Goal: Check status: Check status

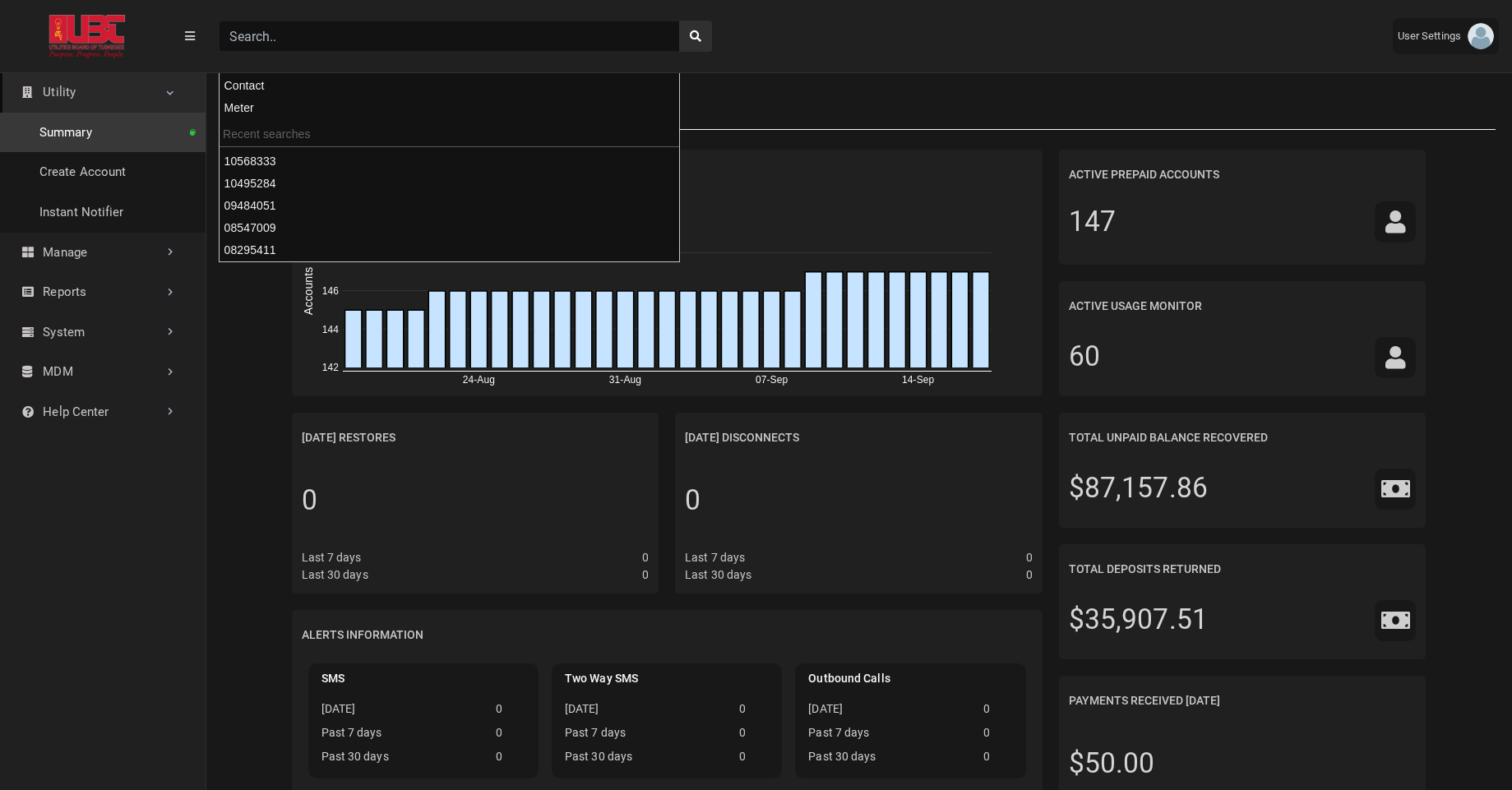
scroll to position [8, 1]
type input "07679741"
click at [679, 20] on button "search" at bounding box center [696, 36] width 33 height 31
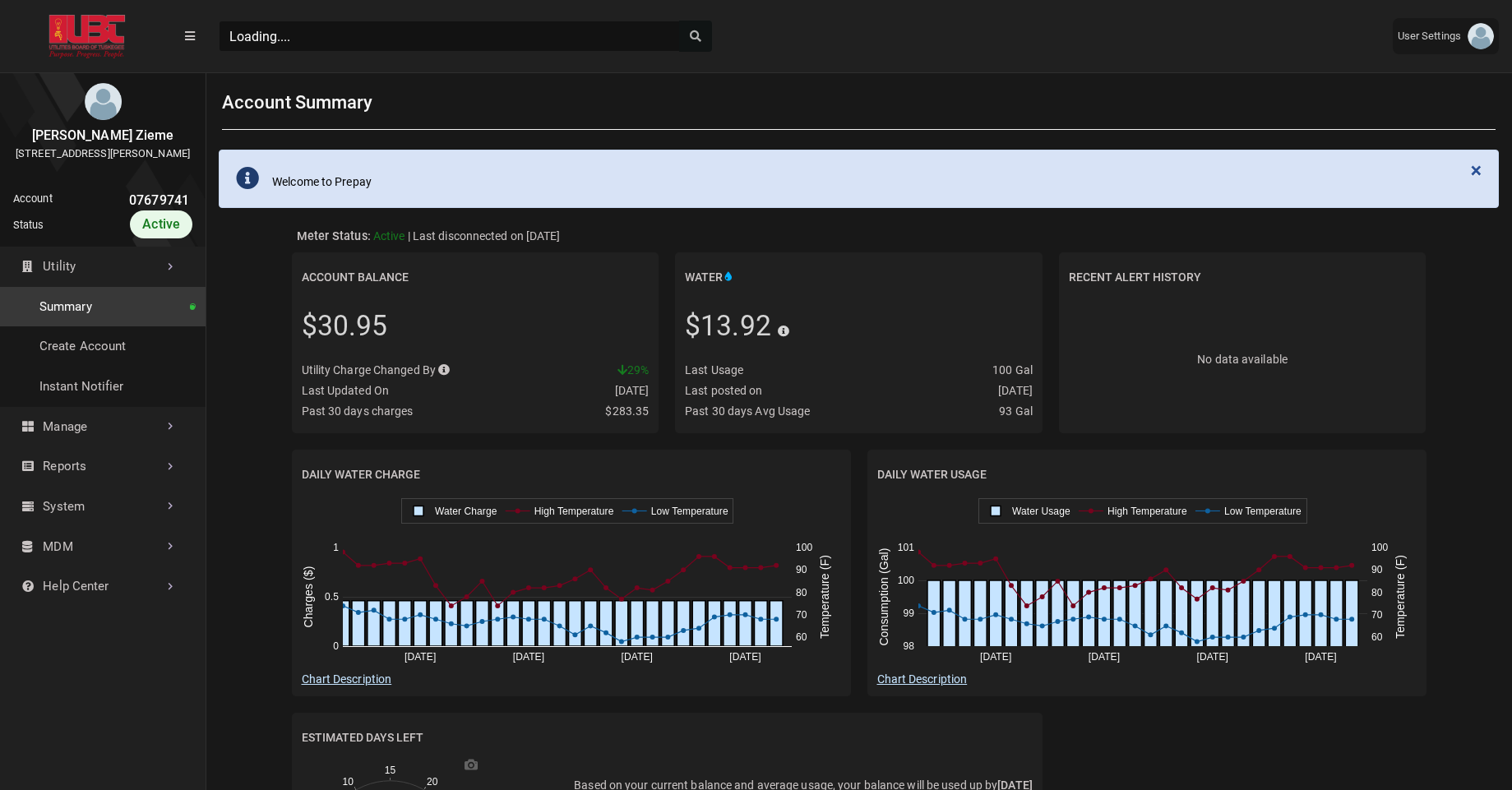
scroll to position [540, 206]
click at [117, 524] on link "History" at bounding box center [102, 507] width 206 height 41
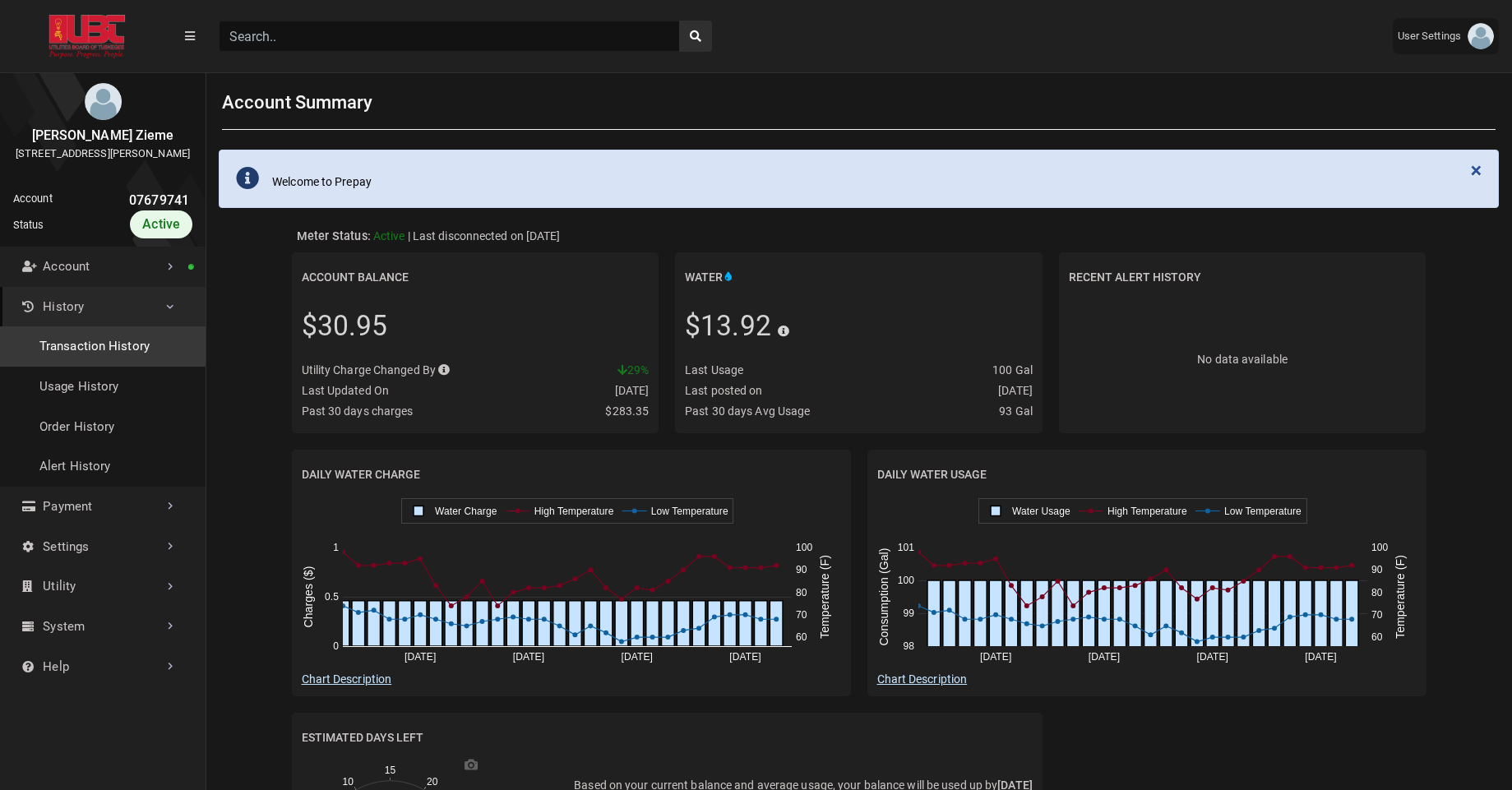
click at [121, 367] on link "Transaction History" at bounding box center [102, 346] width 206 height 41
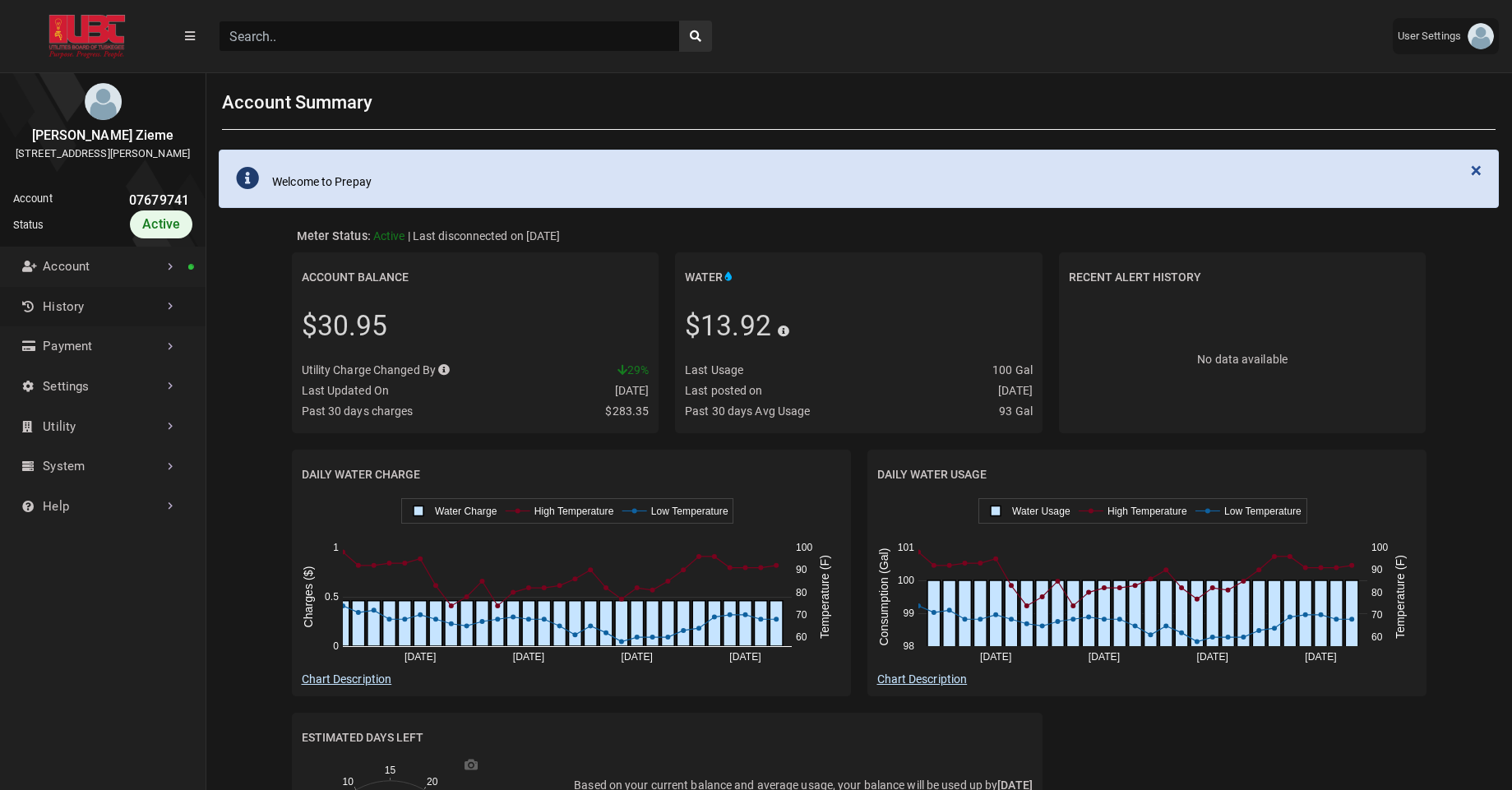
click at [110, 325] on link "History" at bounding box center [102, 307] width 206 height 41
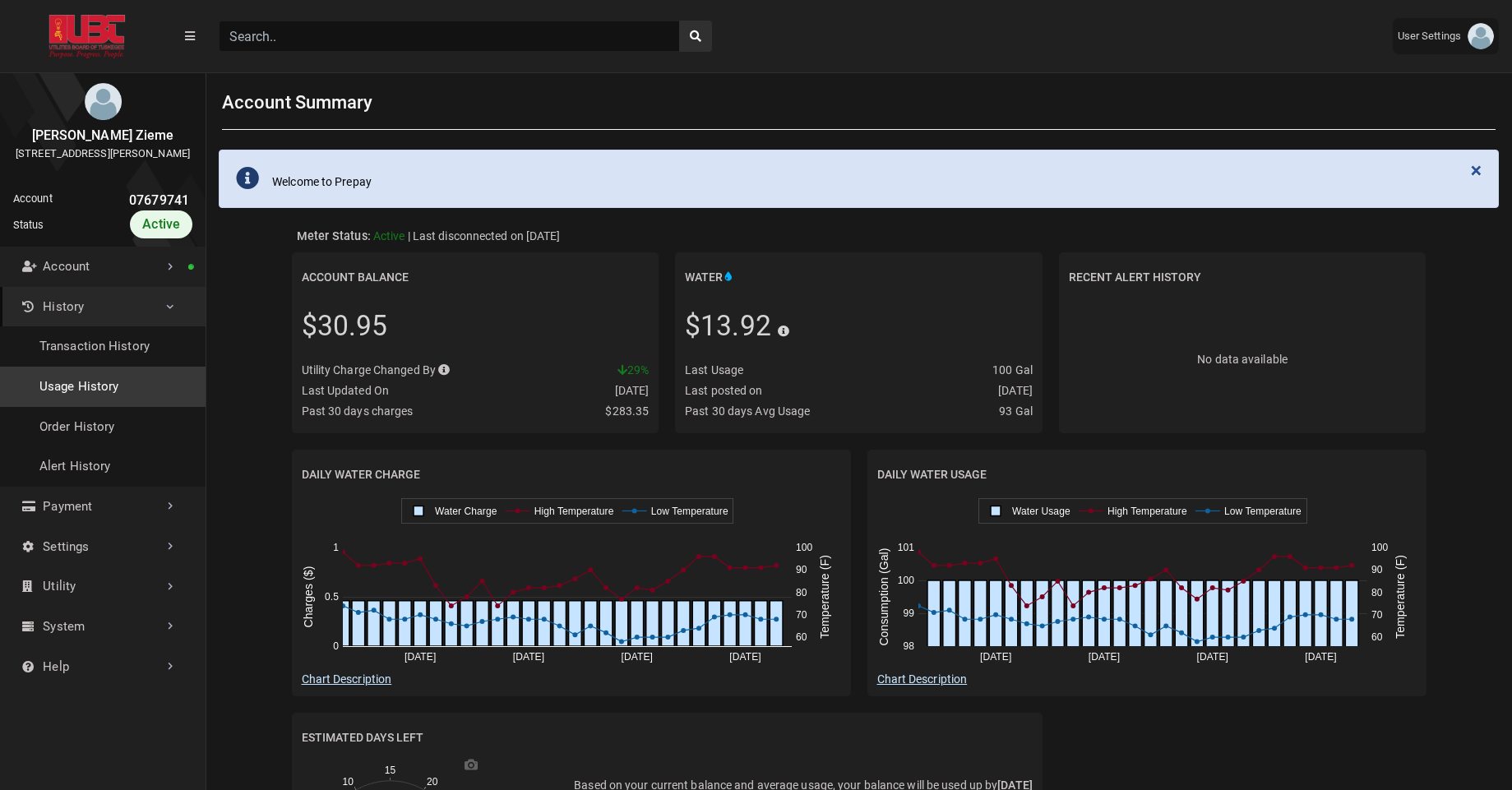
click at [81, 404] on link "Usage History" at bounding box center [102, 387] width 206 height 41
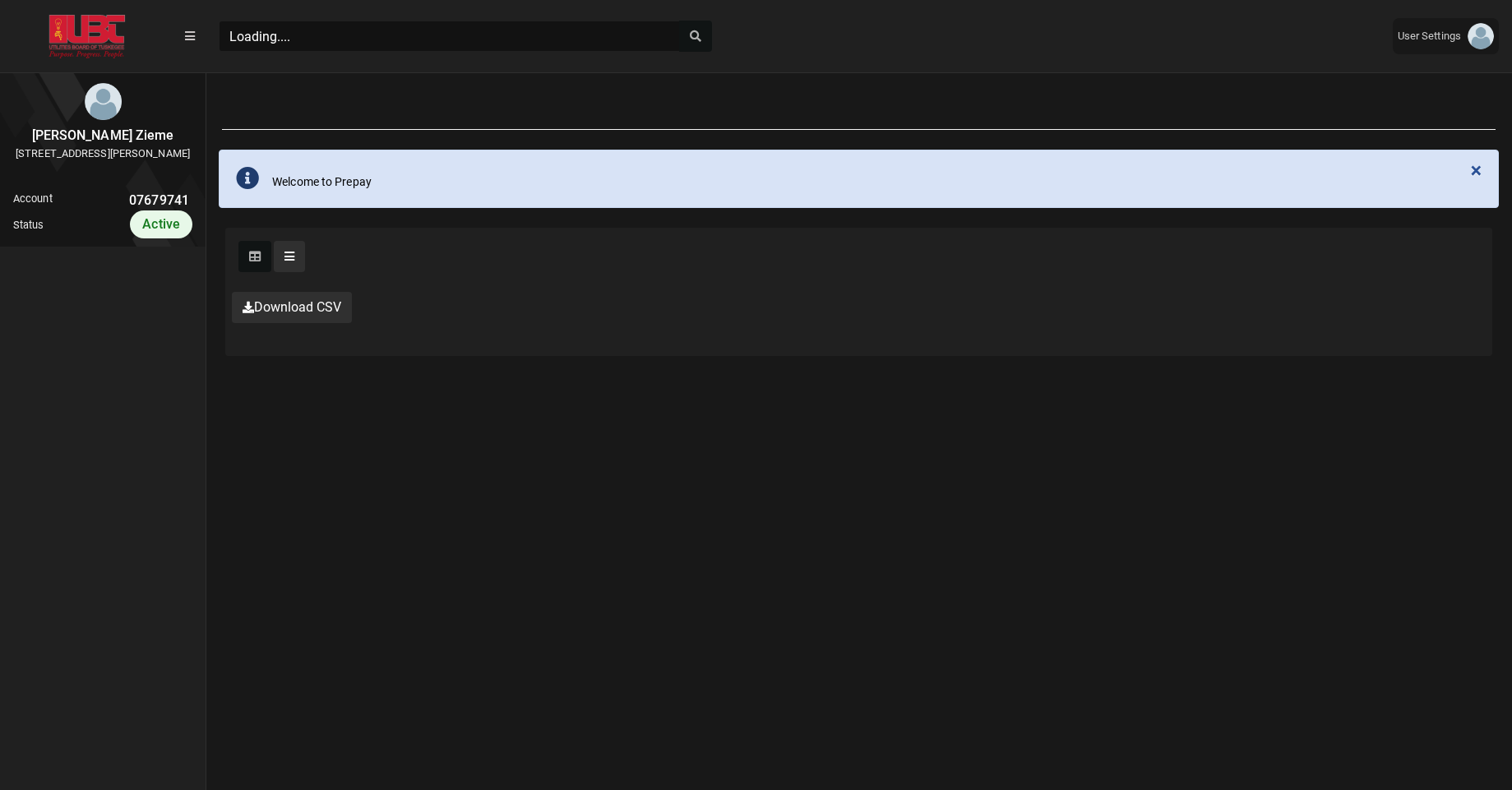
scroll to position [540, 206]
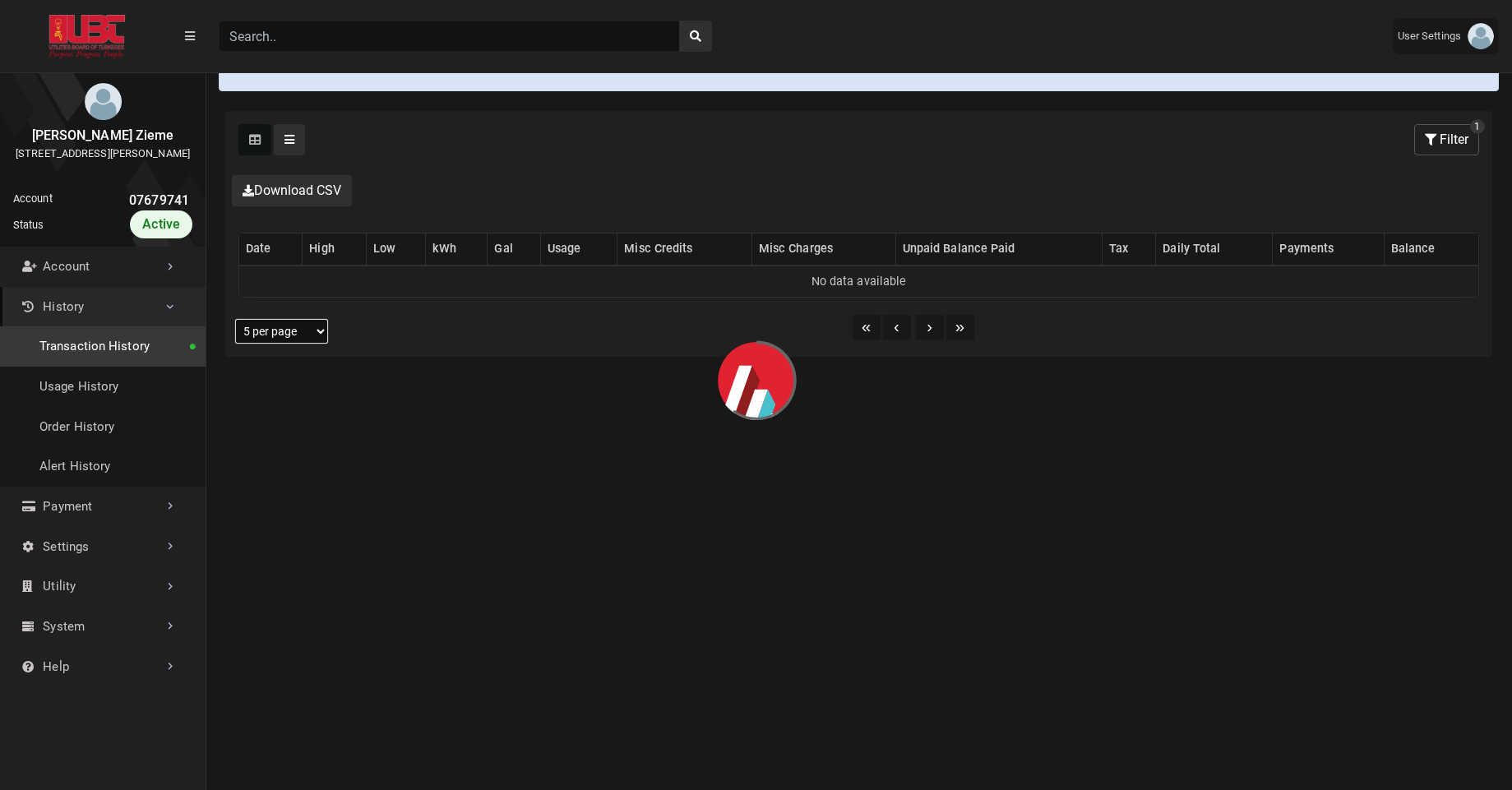
select select "25 per page"
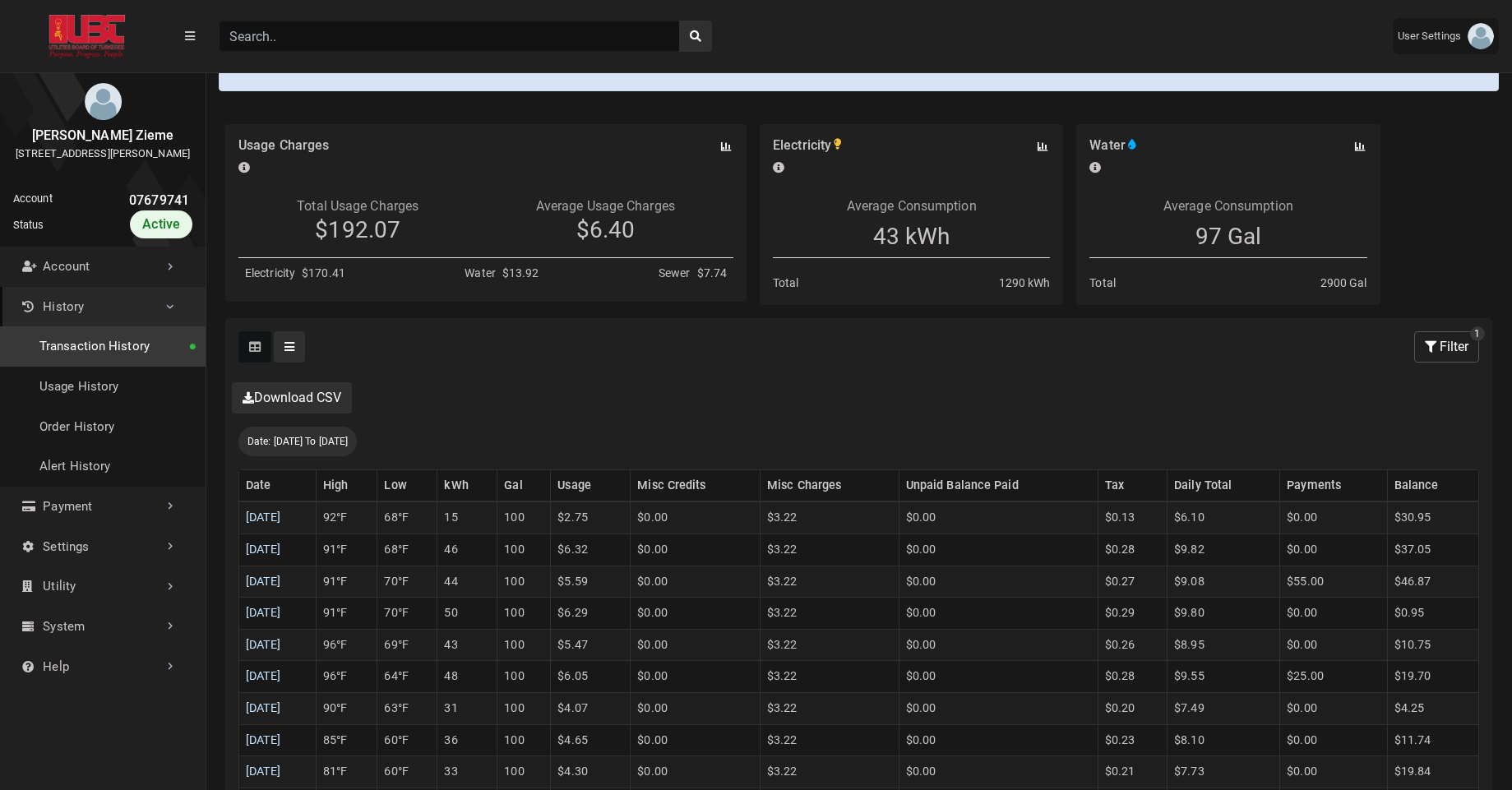
scroll to position [164, 0]
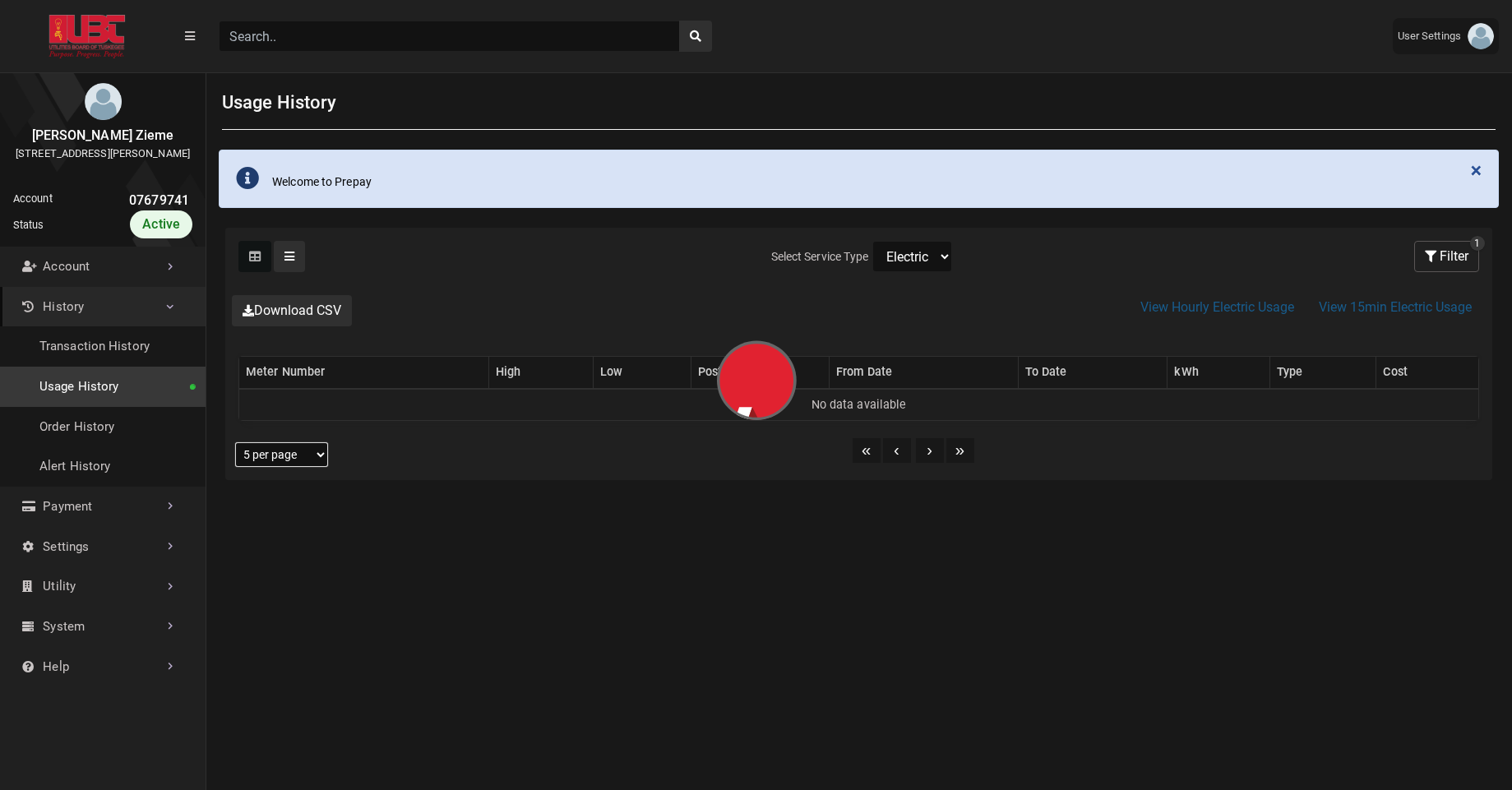
select select "25 per page"
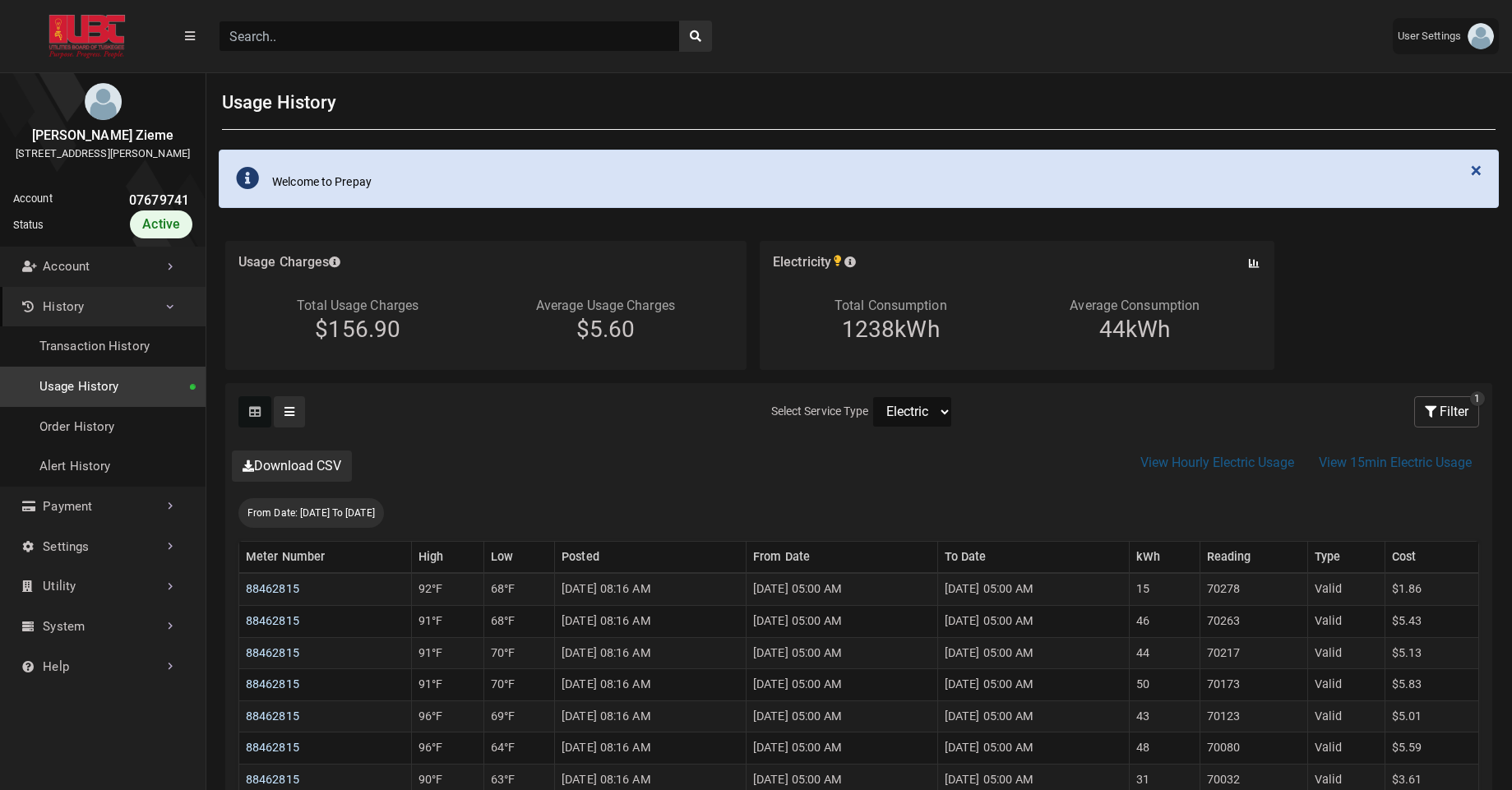
scroll to position [4, 1]
